Goal: Information Seeking & Learning: Learn about a topic

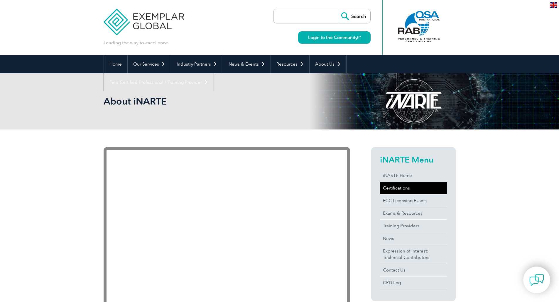
click at [394, 188] on link "Certifications" at bounding box center [413, 188] width 67 height 12
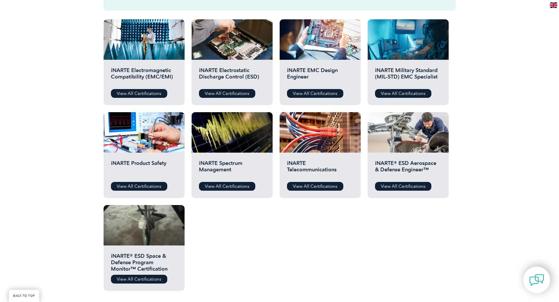
scroll to position [205, 0]
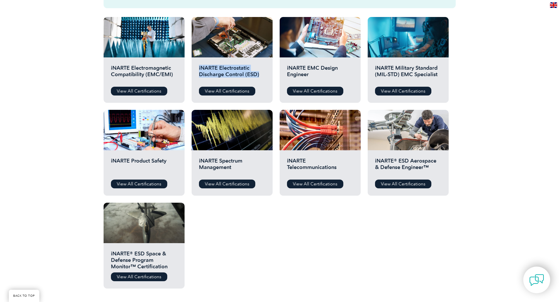
drag, startPoint x: 197, startPoint y: 65, endPoint x: 257, endPoint y: 74, distance: 60.6
click at [257, 74] on div "iNARTE Electrostatic Discharge Control (ESD) View All Certifications" at bounding box center [232, 79] width 81 height 45
click at [312, 74] on h2 "iNARTE EMC Design Engineer" at bounding box center [320, 74] width 66 height 18
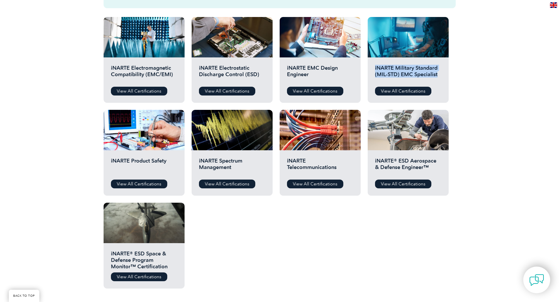
drag, startPoint x: 437, startPoint y: 74, endPoint x: 367, endPoint y: 69, distance: 70.0
click at [367, 69] on div "iNARTE Military Standard (MIL-STD) EMC Specialist View All Certifications" at bounding box center [407, 79] width 81 height 45
drag, startPoint x: 427, startPoint y: 172, endPoint x: 368, endPoint y: 158, distance: 60.5
click at [368, 158] on div "iNARTE® ESD Aerospace & Defense Engineer™ View All Certifications" at bounding box center [407, 172] width 81 height 45
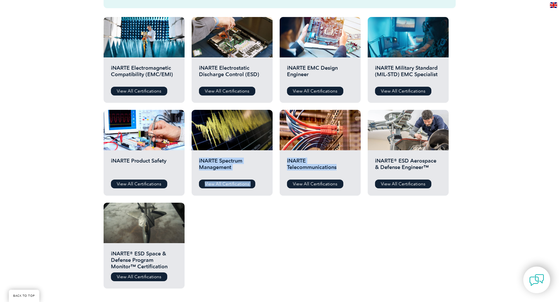
drag, startPoint x: 339, startPoint y: 167, endPoint x: 266, endPoint y: 165, distance: 73.7
click at [272, 162] on div "Before You Apply For a Certification Download the “Certification Requirements” …" at bounding box center [280, 125] width 352 height 340
click at [233, 171] on h2 "iNARTE Spectrum Management" at bounding box center [232, 167] width 66 height 18
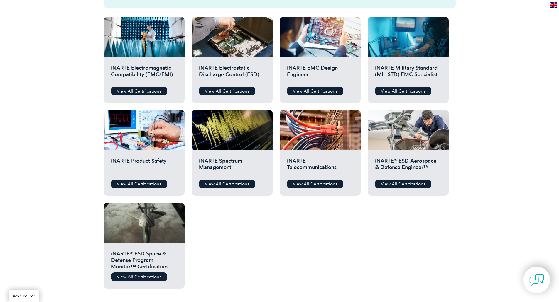
drag, startPoint x: 265, startPoint y: 278, endPoint x: 265, endPoint y: 270, distance: 7.9
click at [264, 274] on div "Before You Apply For a Certification Download the “Certification Requirements” …" at bounding box center [280, 125] width 352 height 340
click at [305, 66] on h2 "iNARTE EMC Design Engineer" at bounding box center [320, 74] width 66 height 18
click at [145, 184] on link "View All Certifications" at bounding box center [139, 184] width 56 height 9
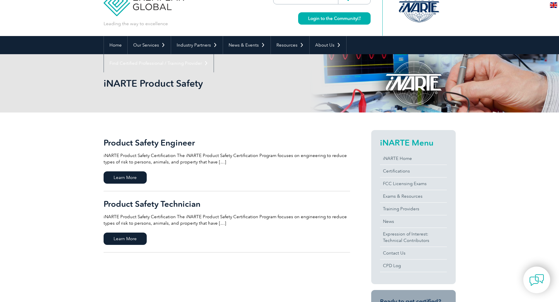
scroll to position [29, 0]
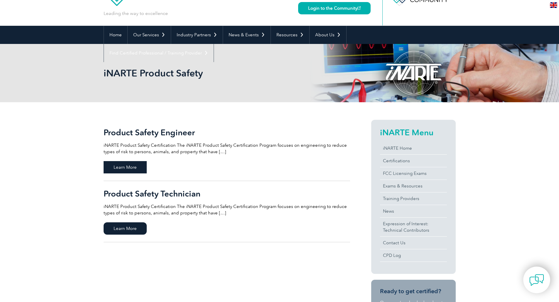
click at [130, 167] on span "Learn More" at bounding box center [125, 167] width 43 height 12
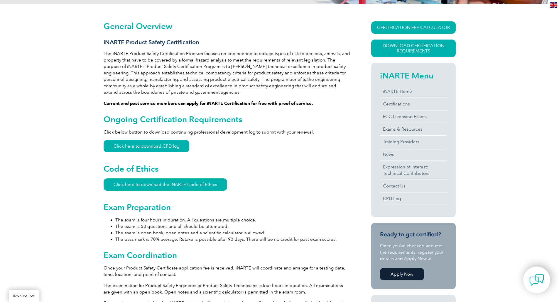
scroll to position [157, 0]
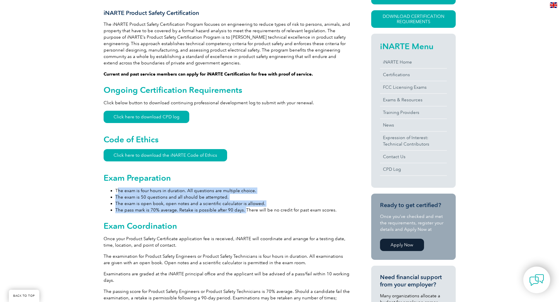
drag, startPoint x: 119, startPoint y: 192, endPoint x: 242, endPoint y: 209, distance: 124.2
click at [242, 209] on ul "The exam is four hours in duration. All questions are multiple choice. The exam…" at bounding box center [227, 201] width 246 height 26
click at [124, 194] on li "The exam is four hours in duration. All questions are multiple choice." at bounding box center [232, 191] width 235 height 6
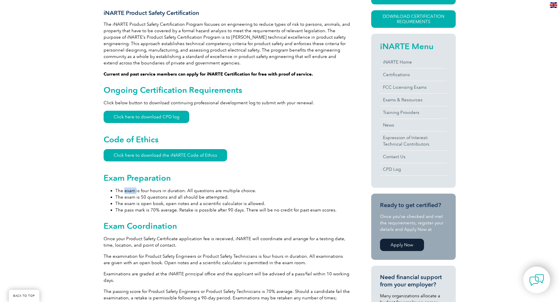
click at [124, 194] on li "The exam is four hours in duration. All questions are multiple choice." at bounding box center [232, 191] width 235 height 6
drag, startPoint x: 124, startPoint y: 194, endPoint x: 260, endPoint y: 191, distance: 135.8
click at [260, 191] on li "The exam is four hours in duration. All questions are multiple choice." at bounding box center [232, 191] width 235 height 6
click at [214, 197] on li "The exam is 50 questions and all should be attempted." at bounding box center [232, 197] width 235 height 6
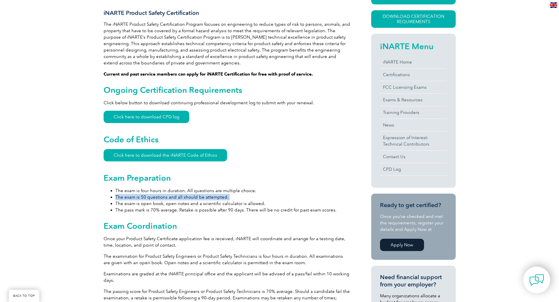
click at [214, 197] on li "The exam is 50 questions and all should be attempted." at bounding box center [232, 197] width 235 height 6
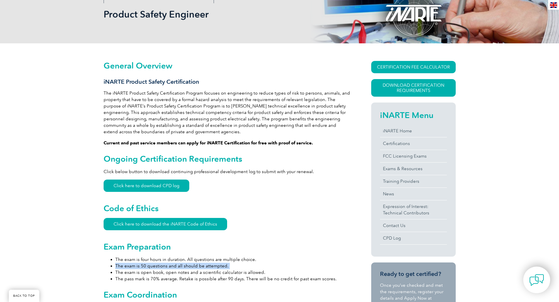
scroll to position [99, 0]
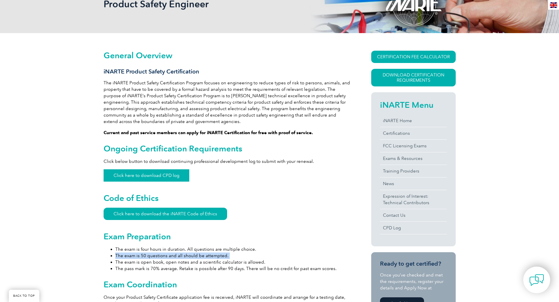
click at [141, 179] on link "Click here to download CPD log" at bounding box center [147, 176] width 86 height 12
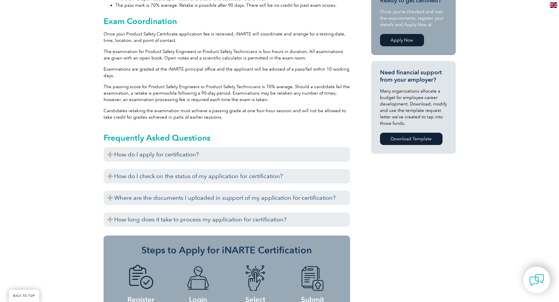
scroll to position [362, 0]
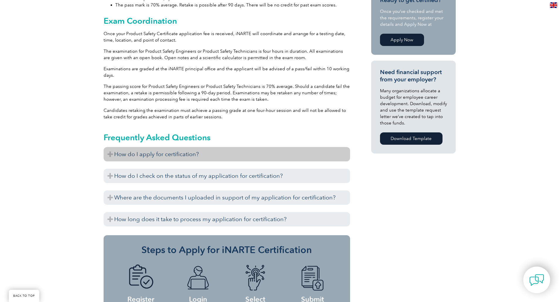
click at [164, 155] on h3 "How do I apply for certification?" at bounding box center [227, 154] width 246 height 14
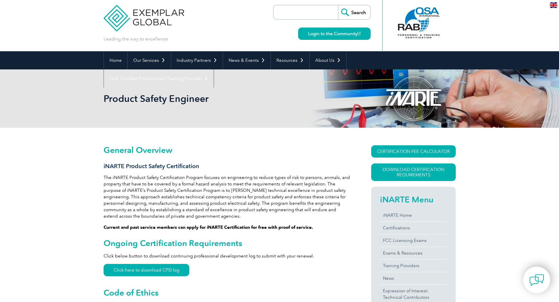
scroll to position [0, 0]
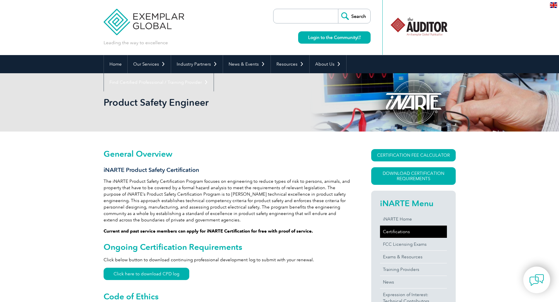
click at [401, 228] on link "Certifications" at bounding box center [413, 232] width 67 height 12
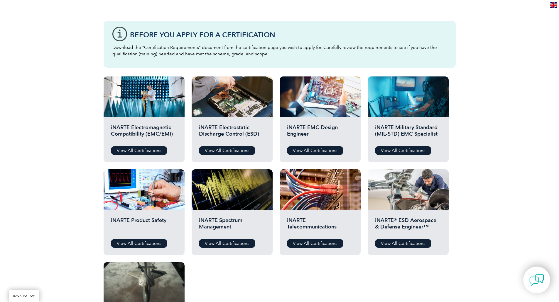
scroll to position [147, 0]
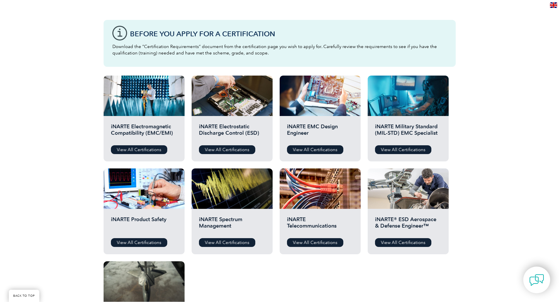
click at [411, 132] on h2 "iNARTE Military Standard (MIL-STD) EMC Specialist" at bounding box center [408, 132] width 66 height 18
click at [317, 148] on link "View All Certifications" at bounding box center [315, 149] width 56 height 9
